Goal: Task Accomplishment & Management: Manage account settings

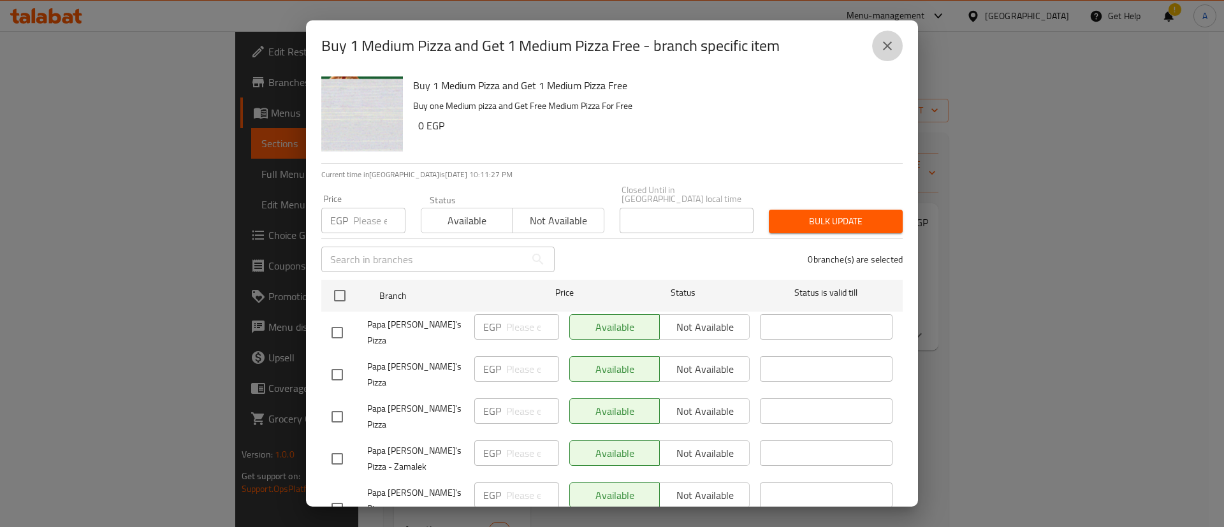
click at [883, 49] on icon "close" at bounding box center [887, 45] width 9 height 9
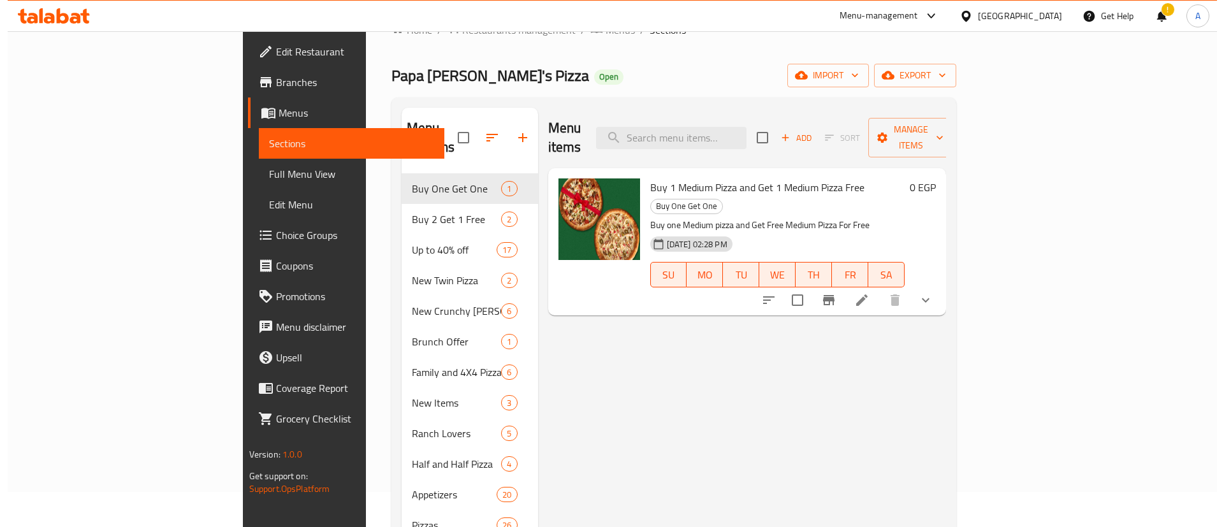
scroll to position [38, 0]
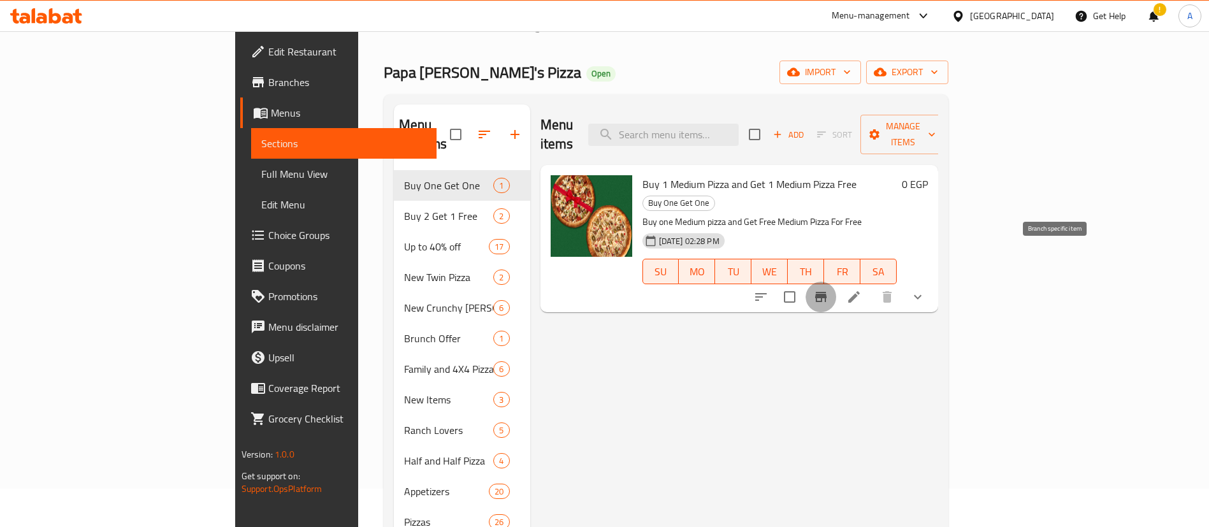
click at [827, 292] on icon "Branch-specific-item" at bounding box center [820, 297] width 11 height 10
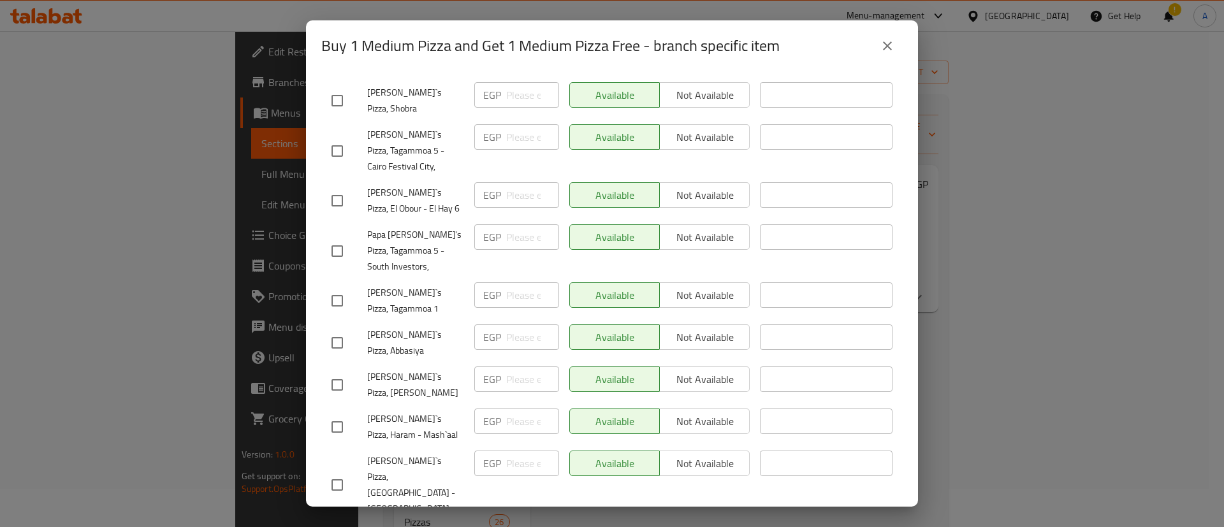
scroll to position [2390, 0]
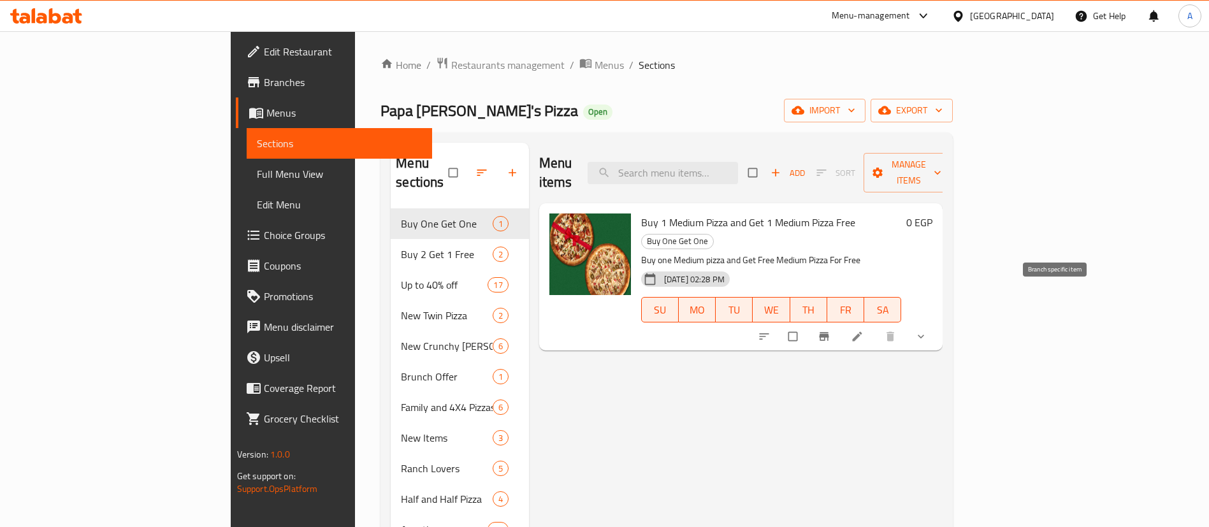
click at [841, 323] on button "Branch-specific-item" at bounding box center [825, 337] width 31 height 28
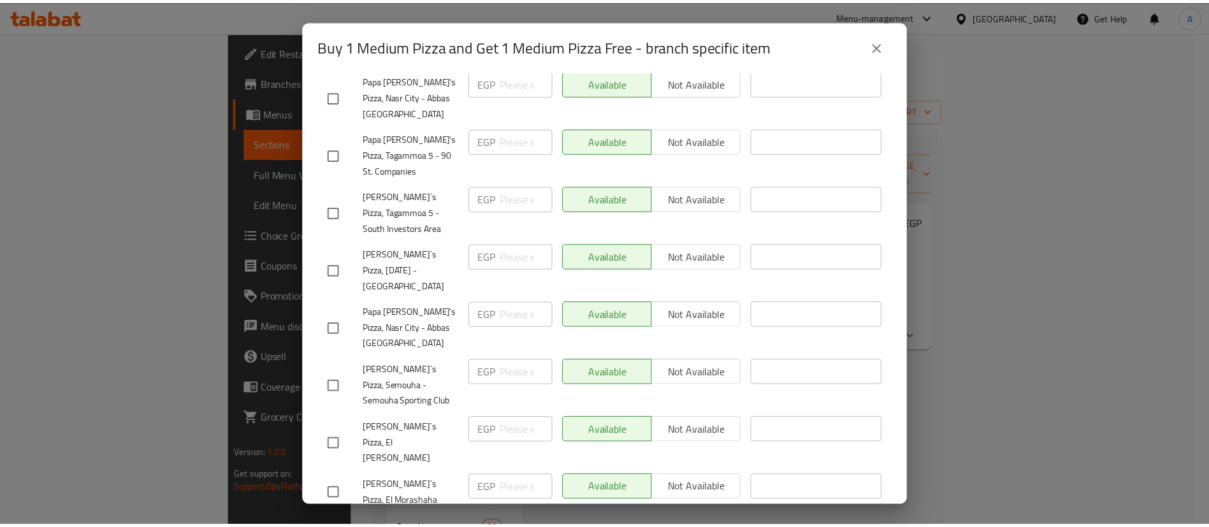
scroll to position [3698, 0]
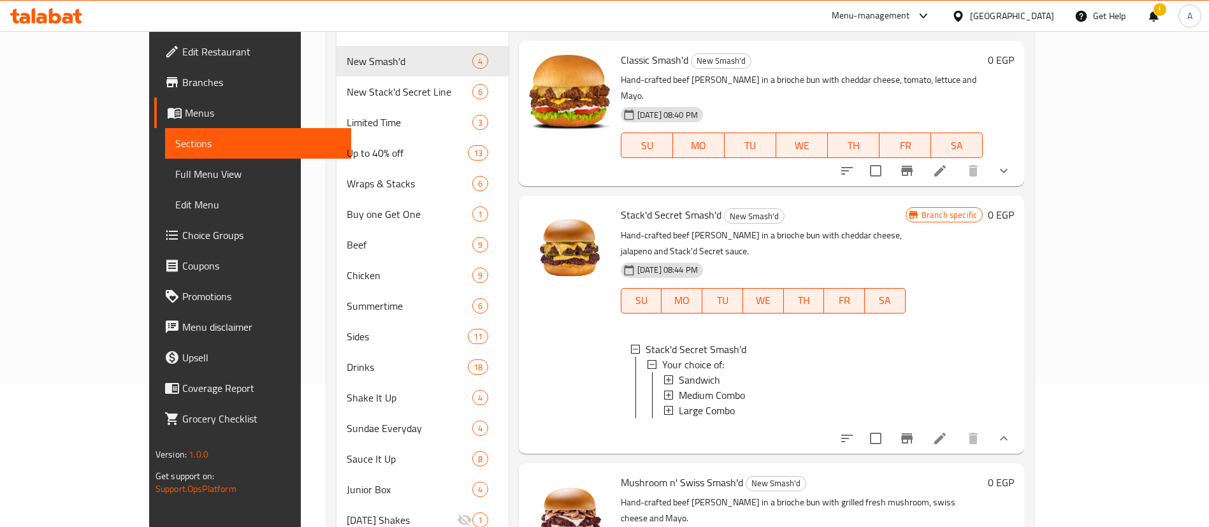
scroll to position [2, 0]
